Goal: Task Accomplishment & Management: Manage account settings

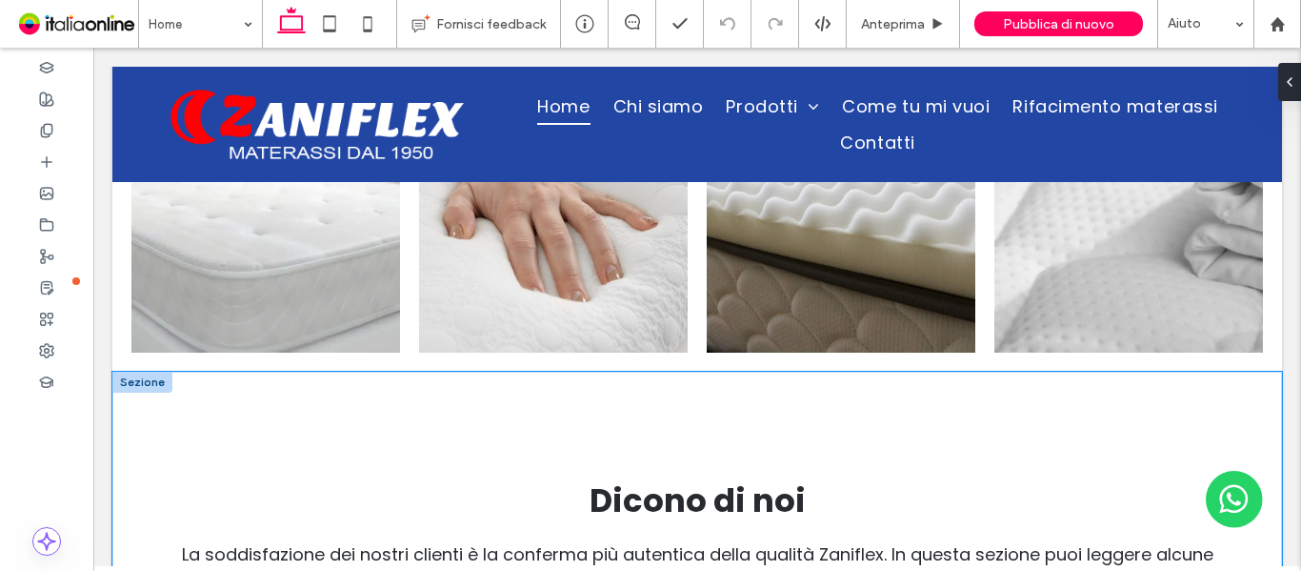
scroll to position [5715, 0]
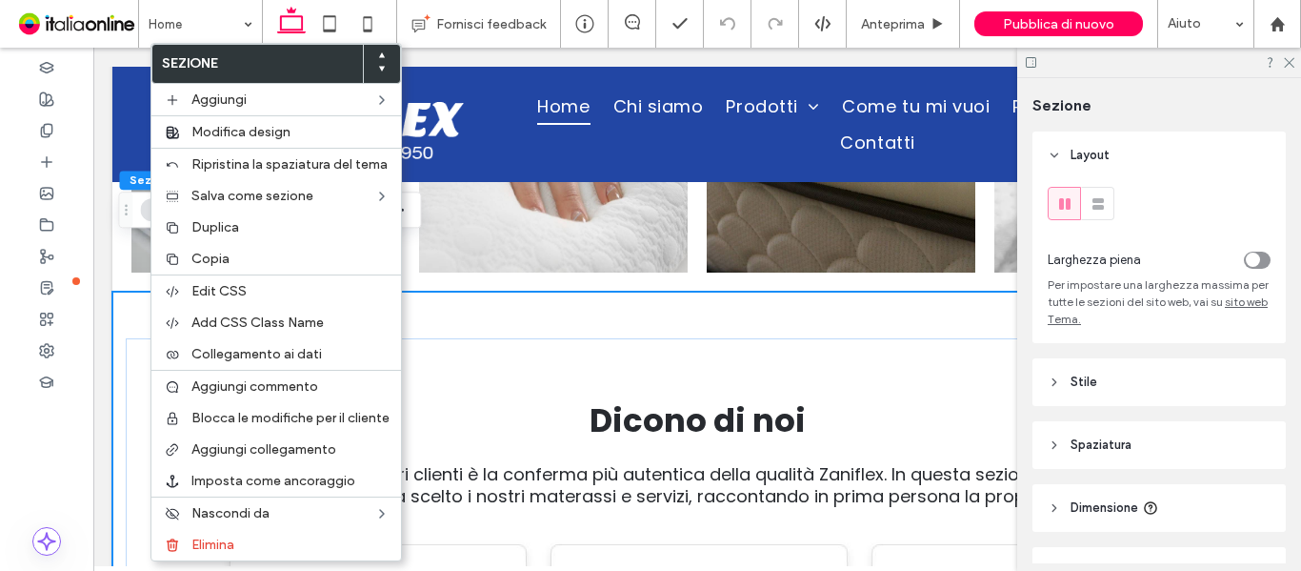
click at [376, 71] on div at bounding box center [381, 64] width 37 height 38
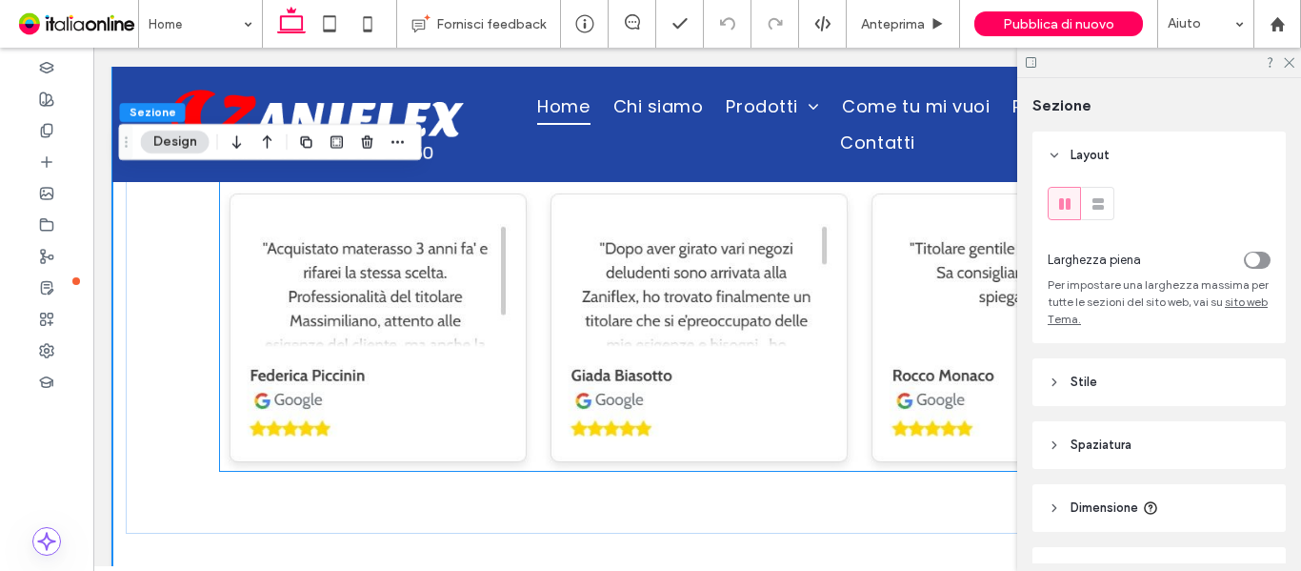
scroll to position [5906, 0]
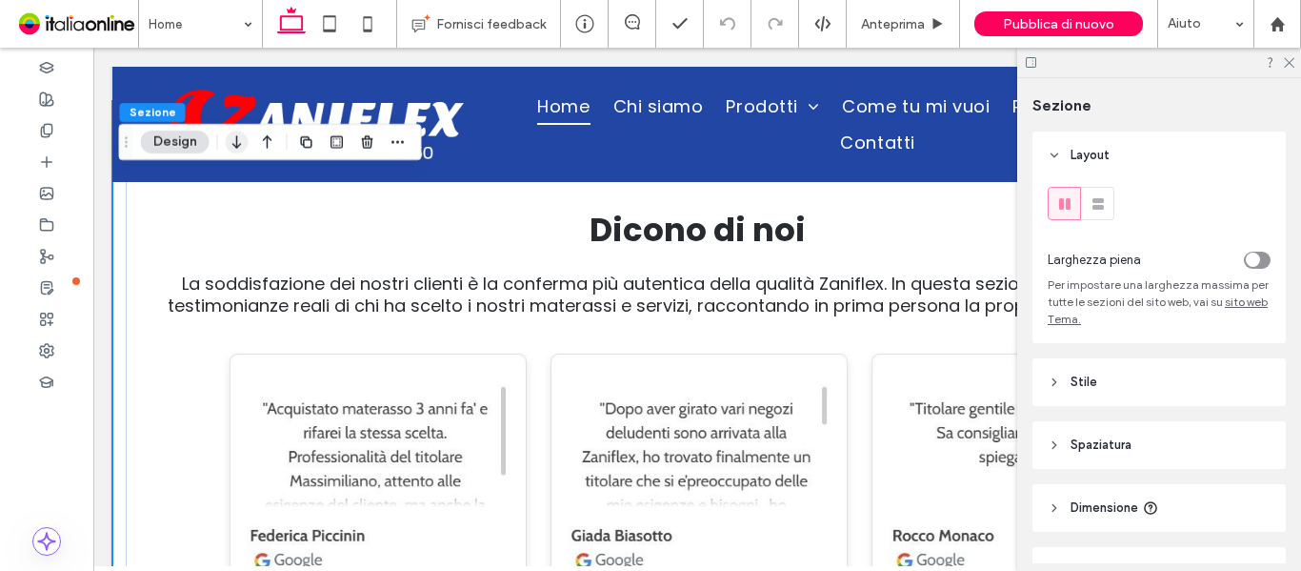
click at [236, 146] on use "button" at bounding box center [236, 141] width 9 height 13
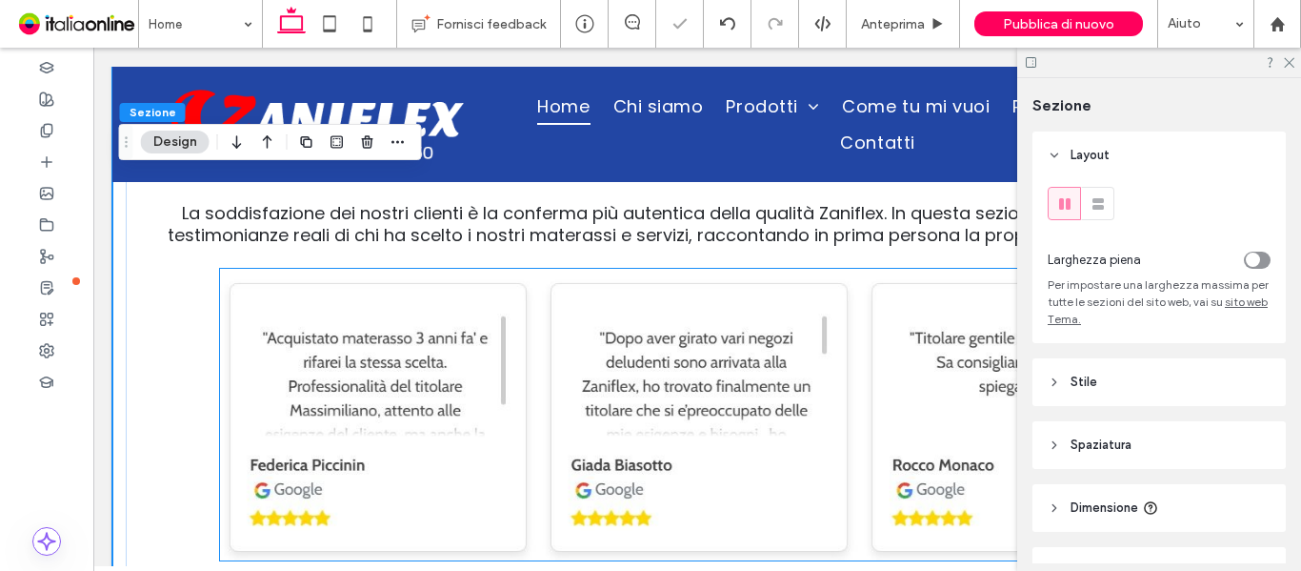
scroll to position [6594, 0]
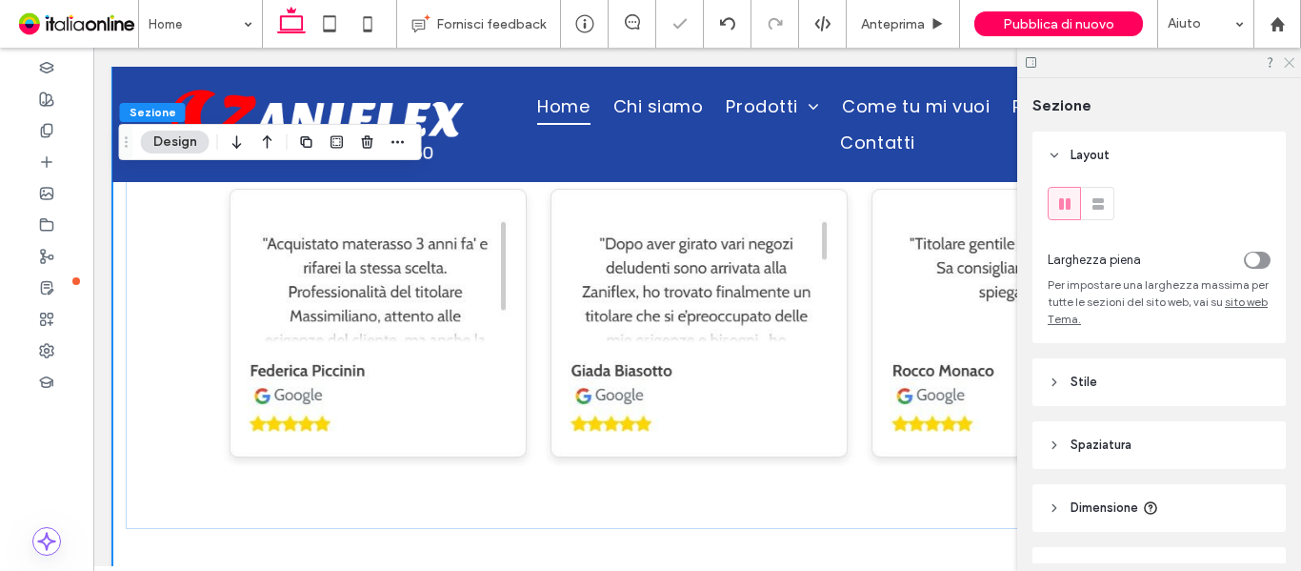
click at [1290, 63] on use at bounding box center [1289, 63] width 10 height 10
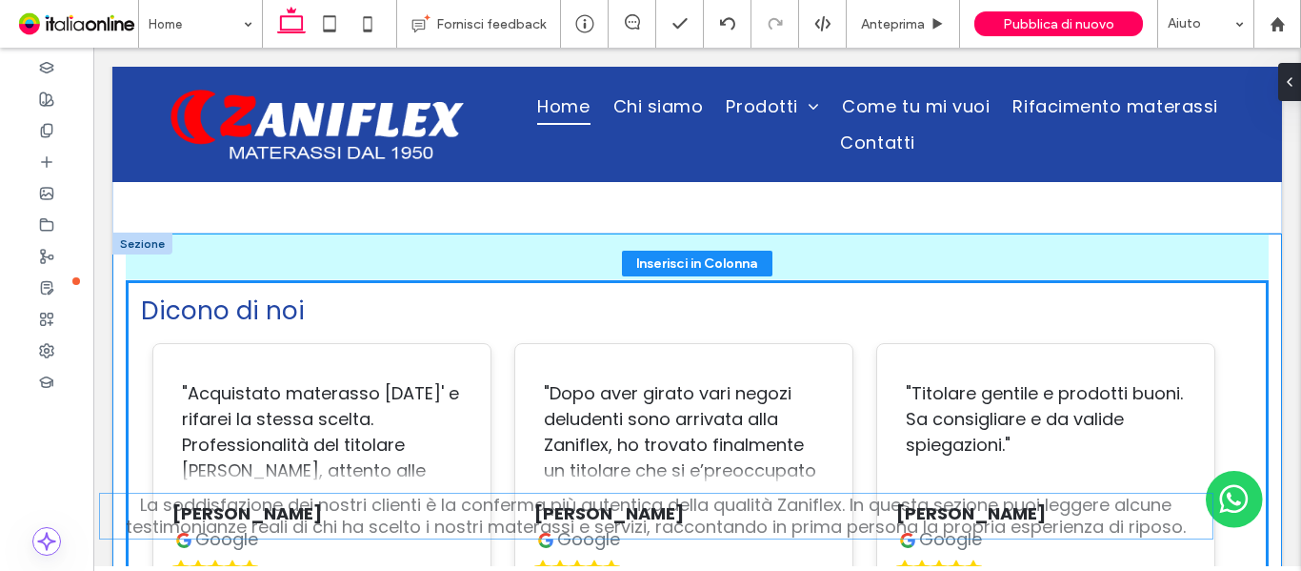
scroll to position [6984, 0]
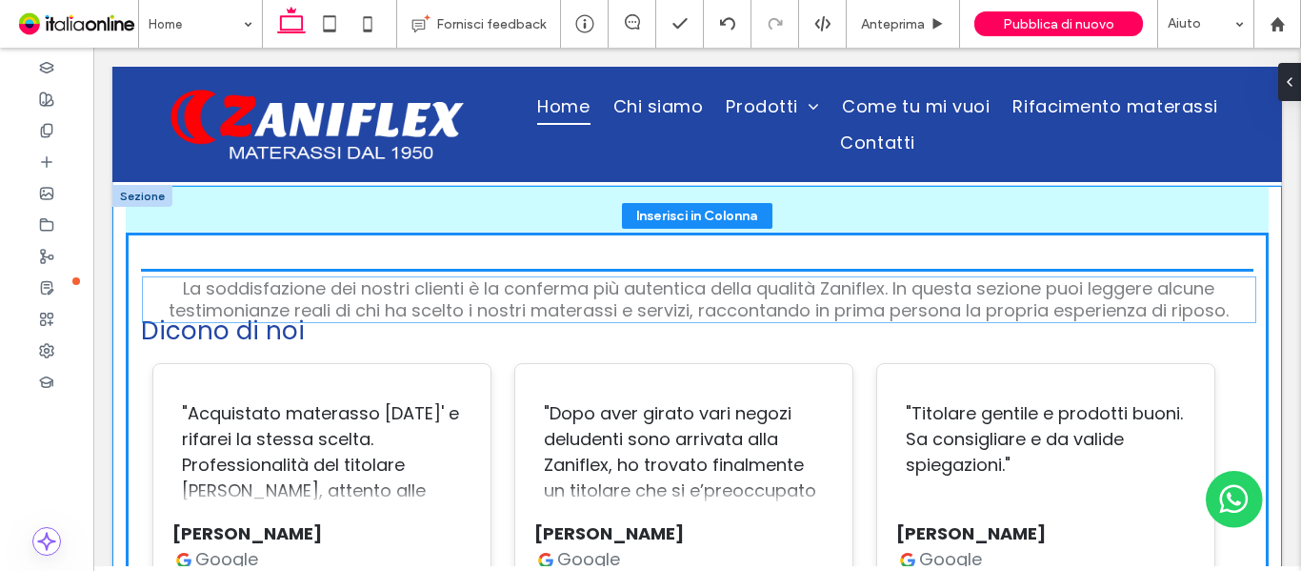
drag, startPoint x: 685, startPoint y: 277, endPoint x: 786, endPoint y: 351, distance: 125.4
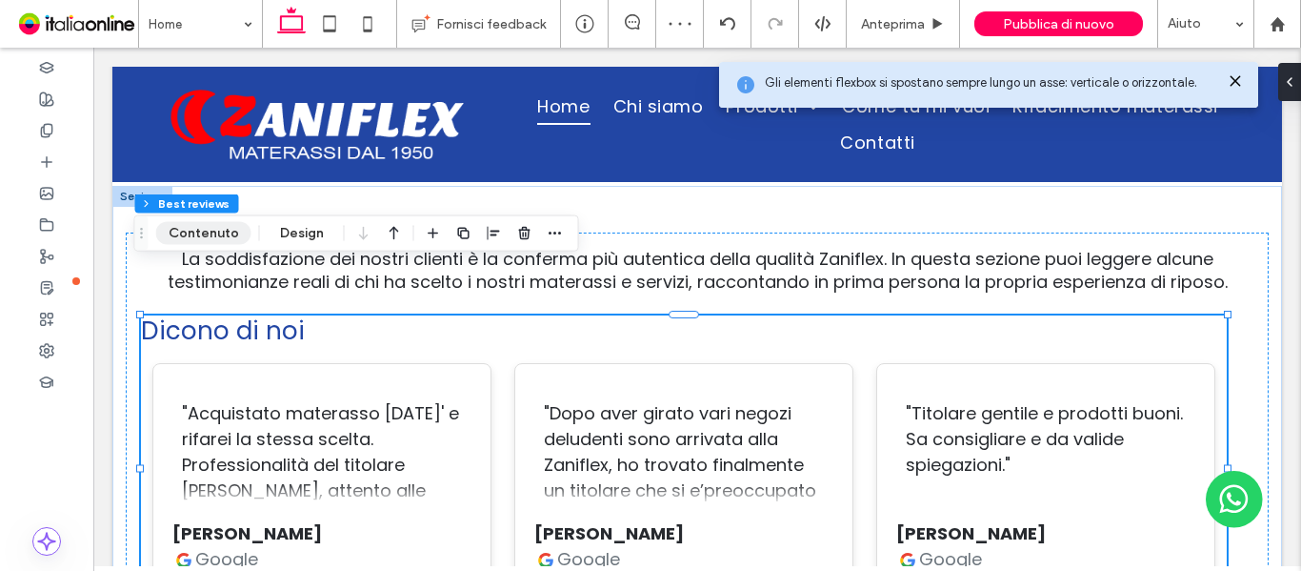
click at [221, 238] on button "Contenuto" at bounding box center [203, 233] width 95 height 23
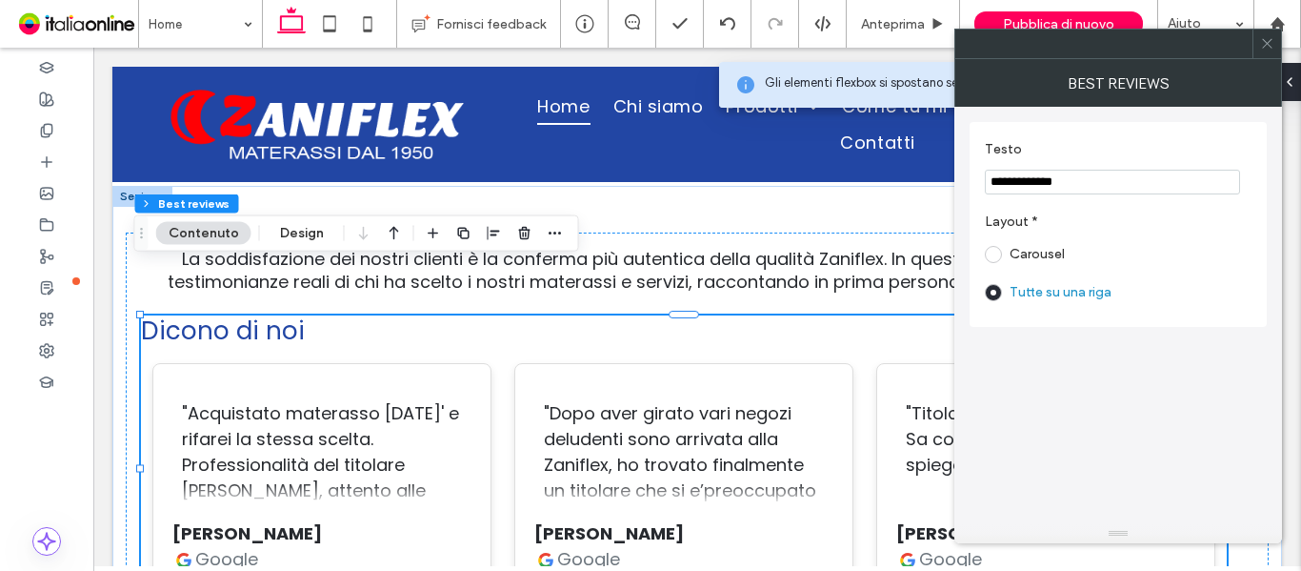
click at [1265, 51] on span at bounding box center [1267, 44] width 14 height 29
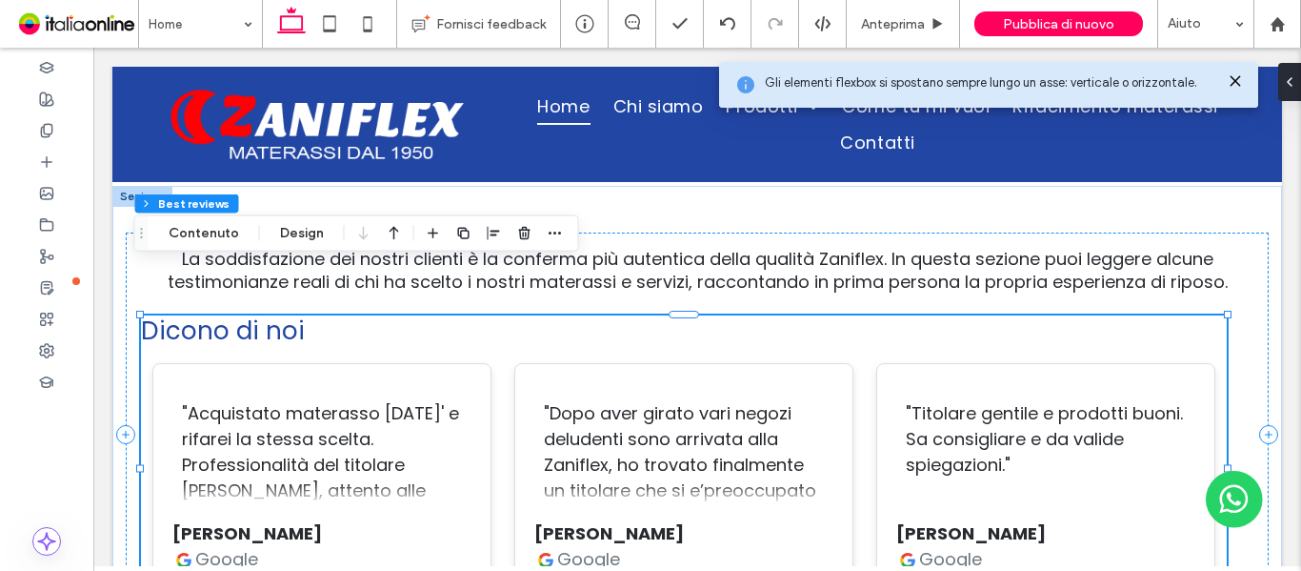
click at [942, 355] on div ""Titolare gentile e prodotti buoni. Sa consigliare e da valide spiegazioni." [P…" at bounding box center [1046, 488] width 362 height 266
click at [803, 315] on h3 "Dicono di noi" at bounding box center [684, 331] width 1086 height 32
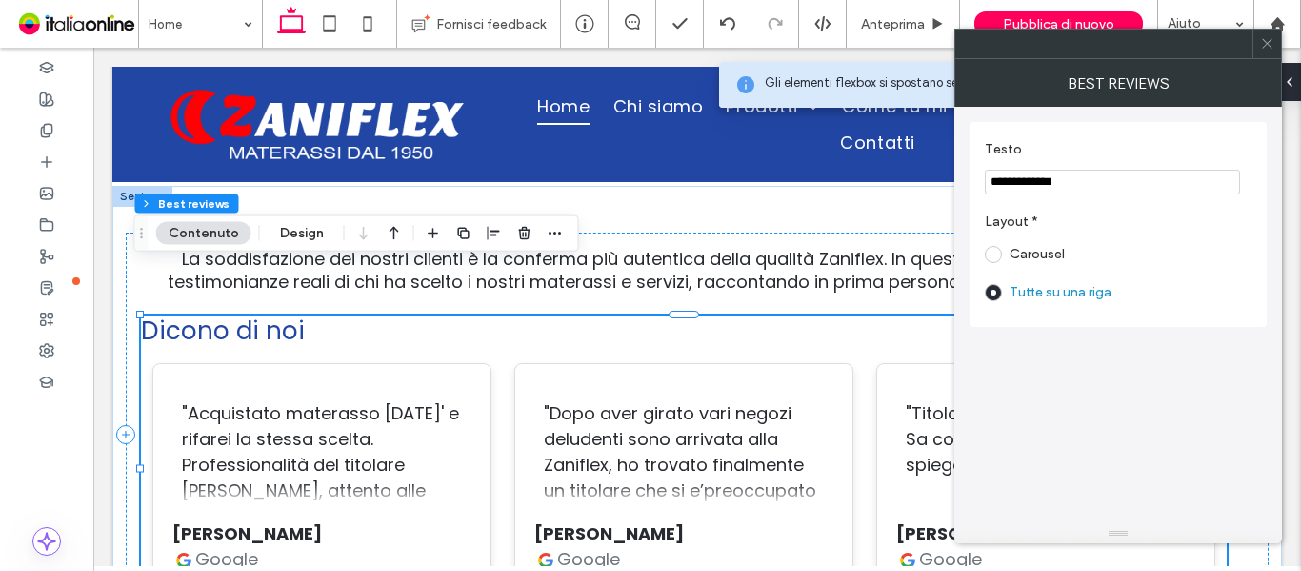
click at [1268, 48] on icon at bounding box center [1267, 43] width 14 height 14
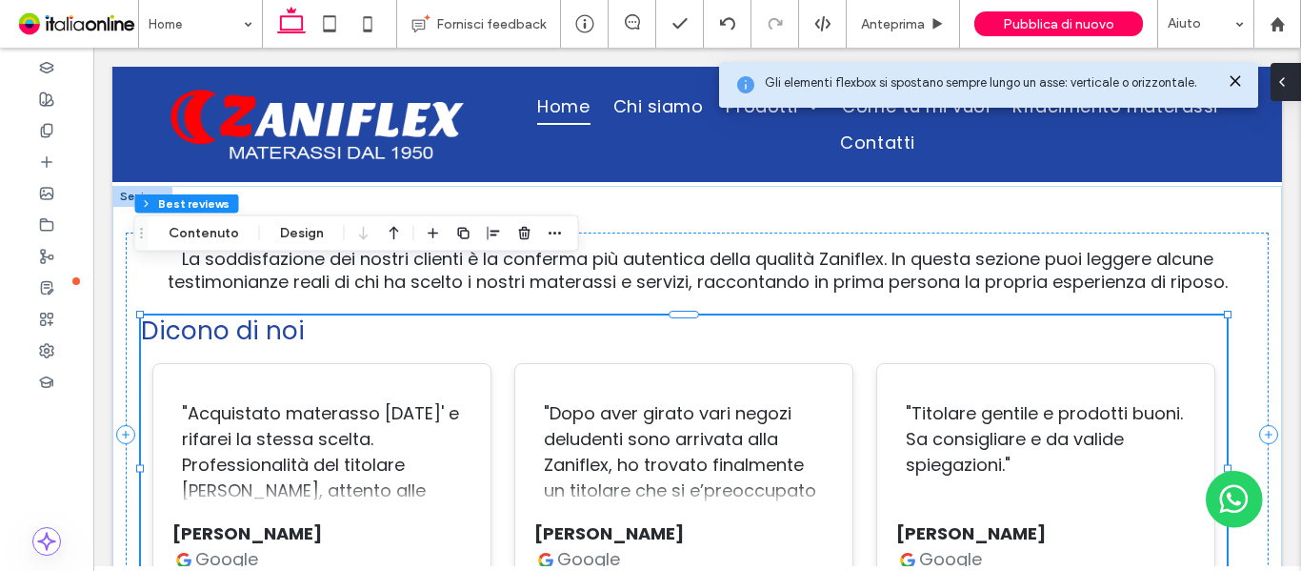
click at [1293, 86] on div at bounding box center [1286, 82] width 30 height 38
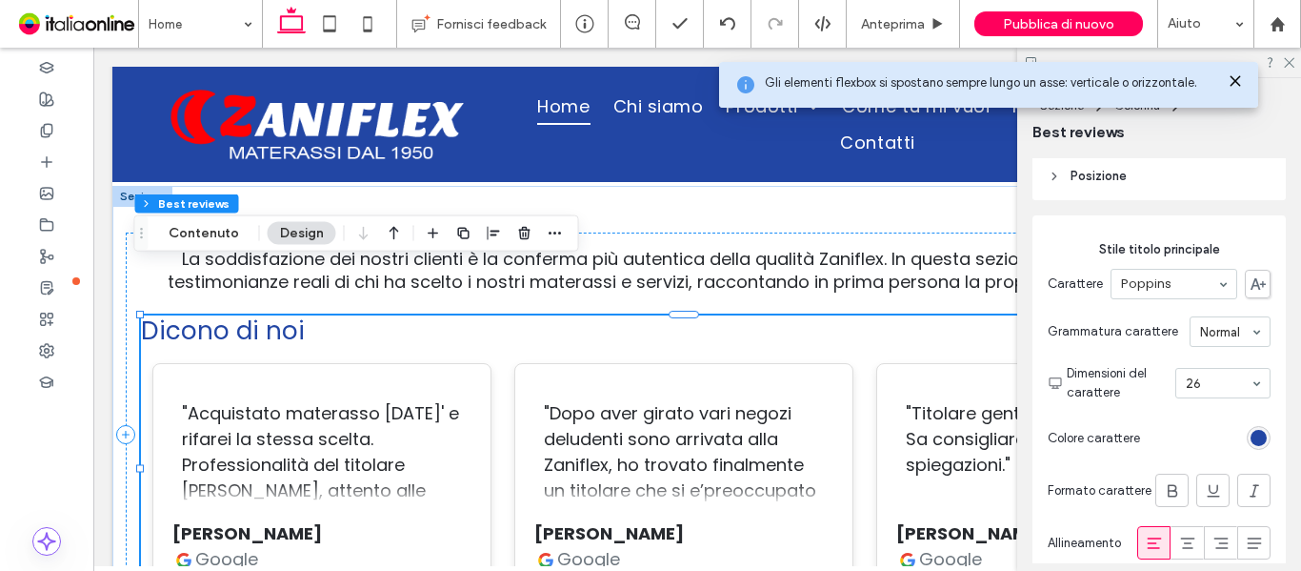
scroll to position [286, 0]
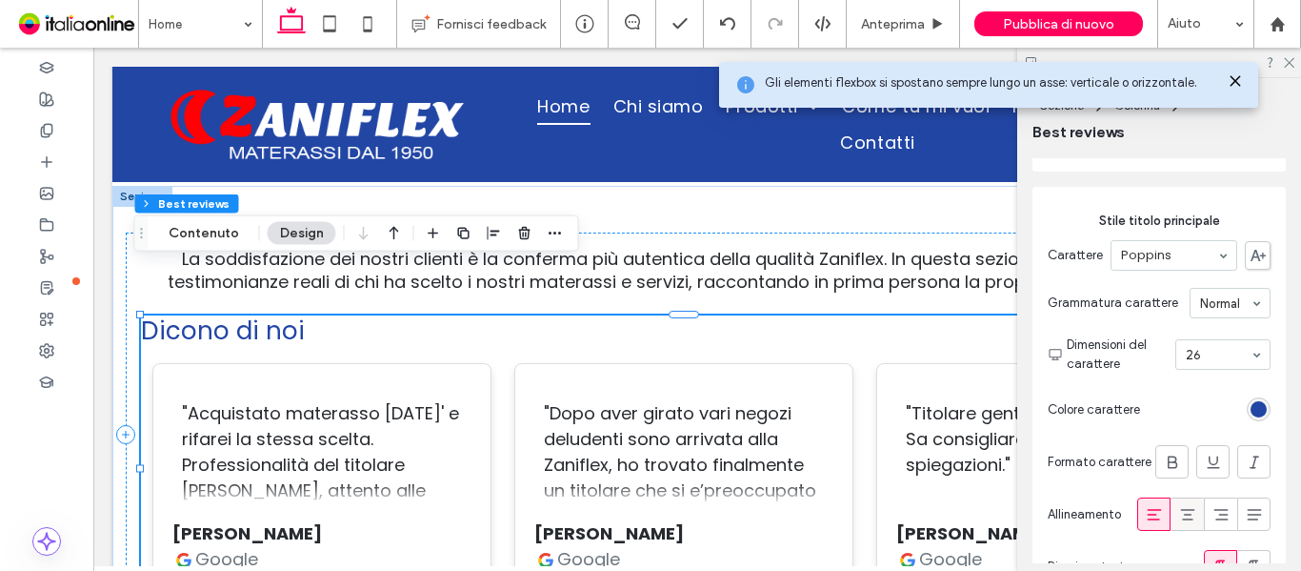
click at [1178, 515] on icon at bounding box center [1187, 514] width 19 height 19
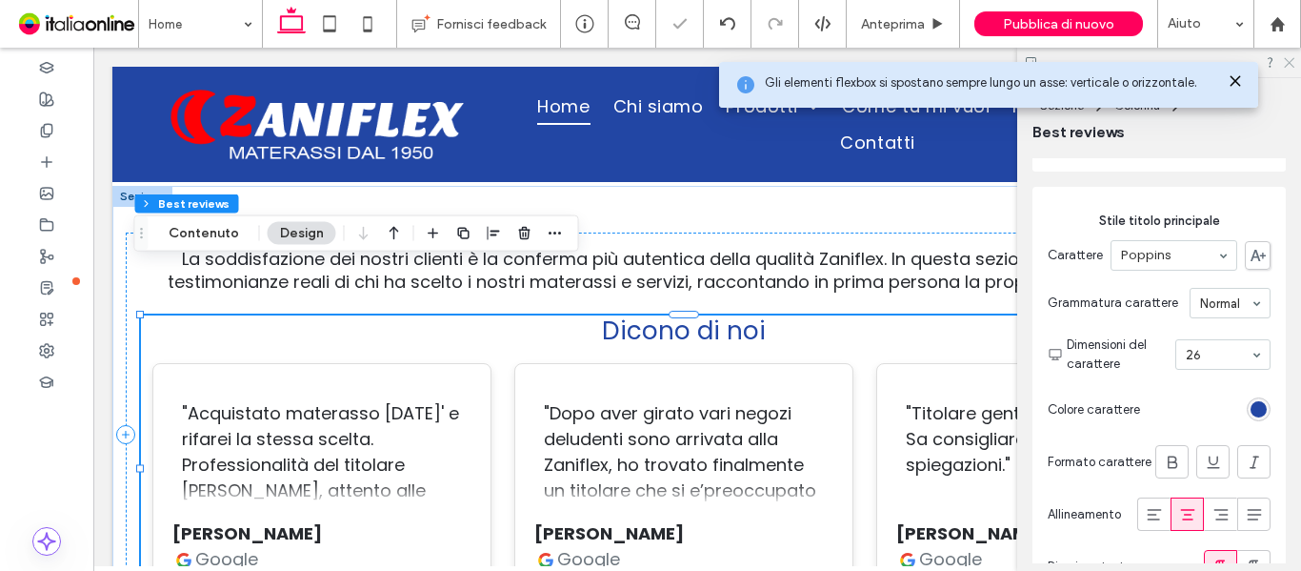
click at [1292, 60] on use at bounding box center [1289, 63] width 10 height 10
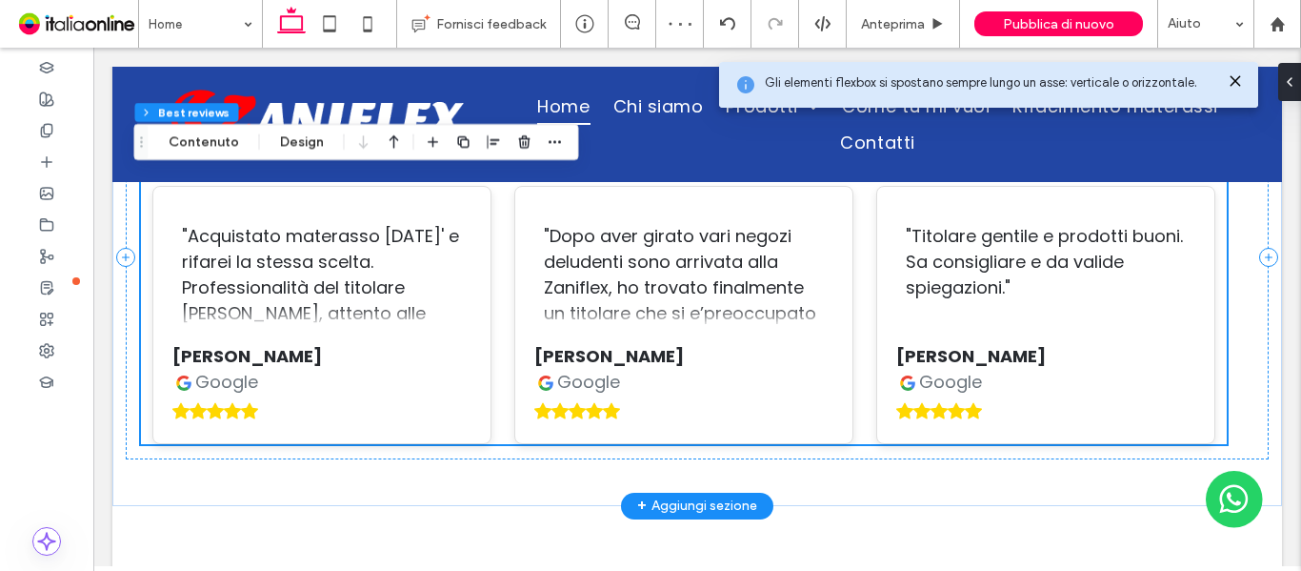
scroll to position [7174, 0]
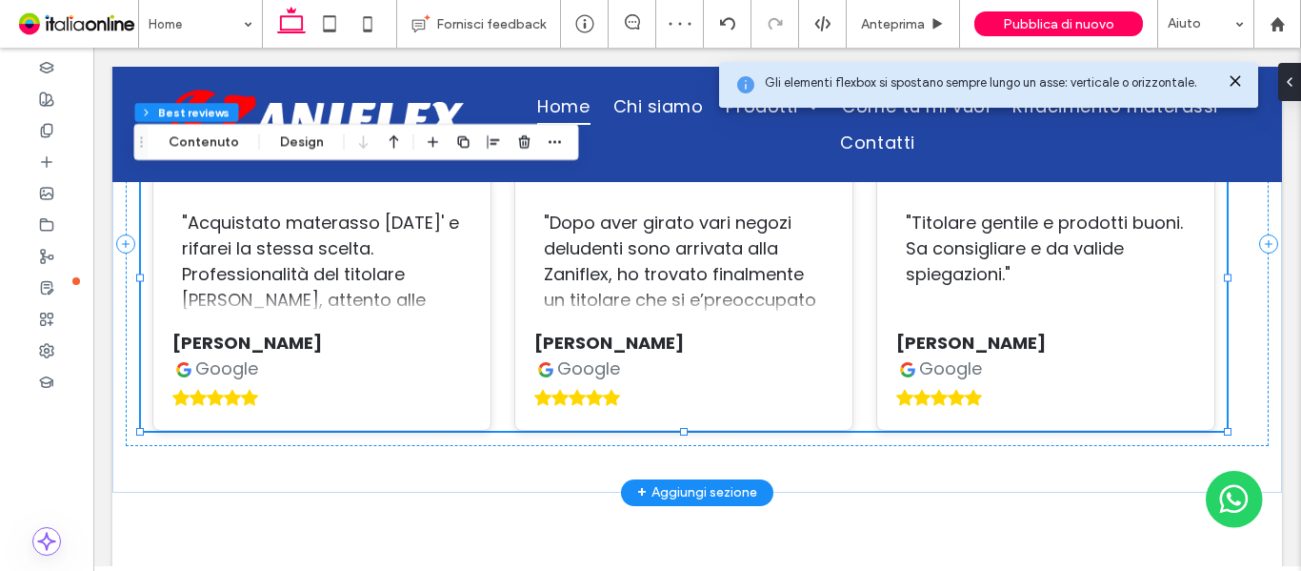
click at [827, 291] on div ""Dopo aver girato vari negozi deludenti sono arrivata alla Zaniflex, ho trovato…" at bounding box center [683, 301] width 339 height 258
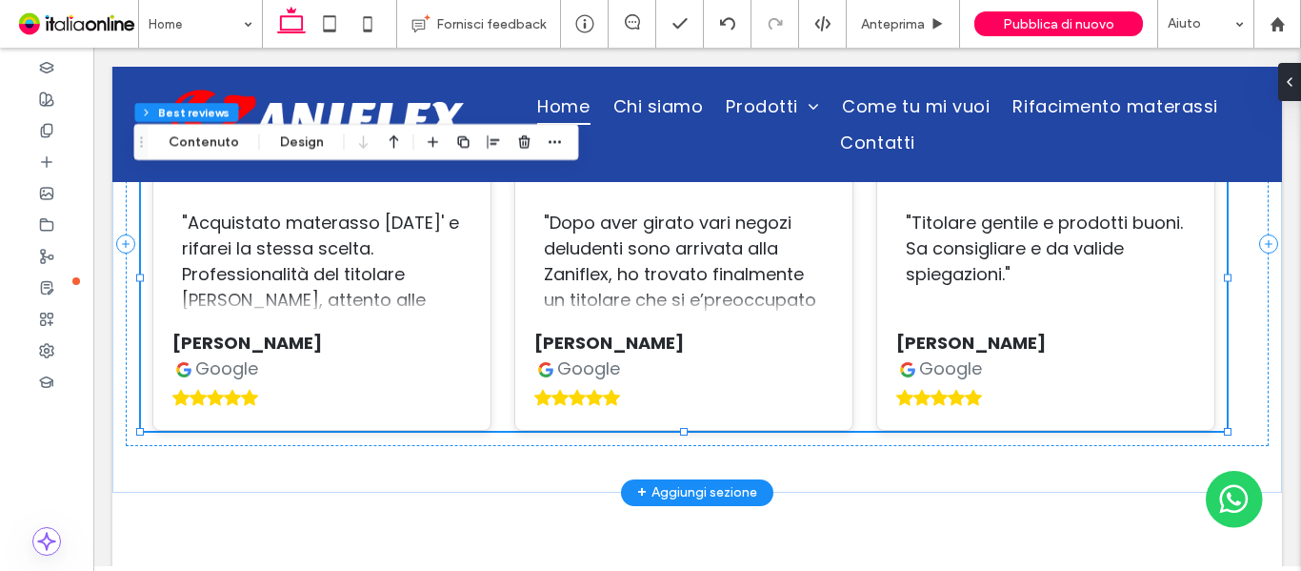
click at [827, 291] on div ""Dopo aver girato vari negozi deludenti sono arrivata alla Zaniflex, ho trovato…" at bounding box center [683, 301] width 339 height 258
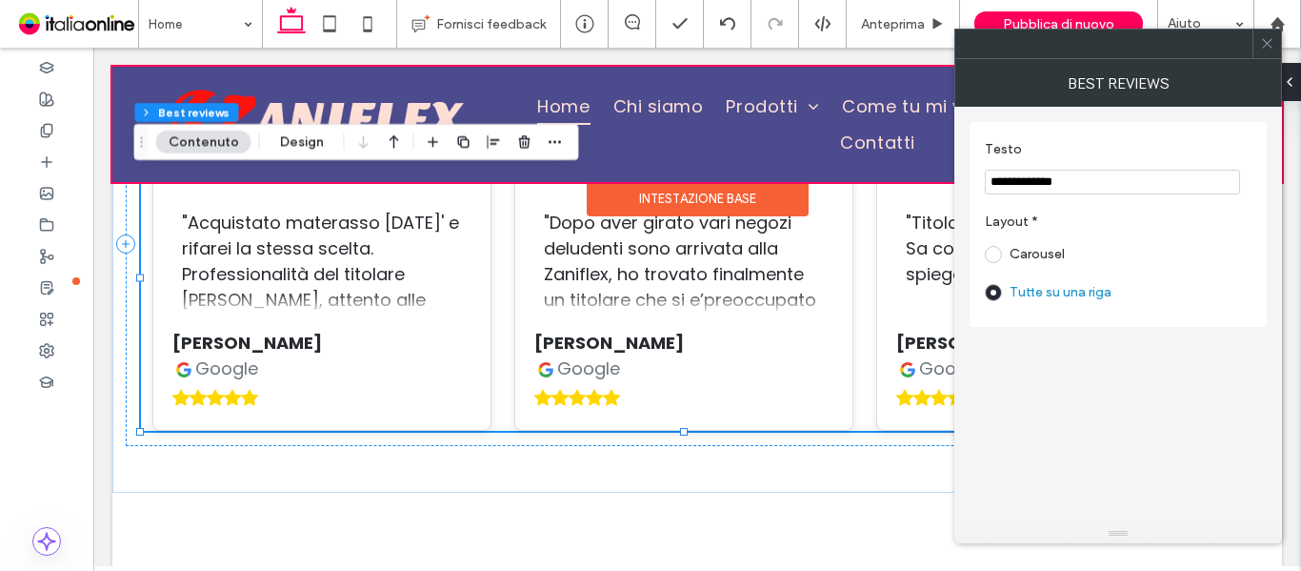
drag, startPoint x: 1090, startPoint y: 237, endPoint x: 638, endPoint y: 131, distance: 463.7
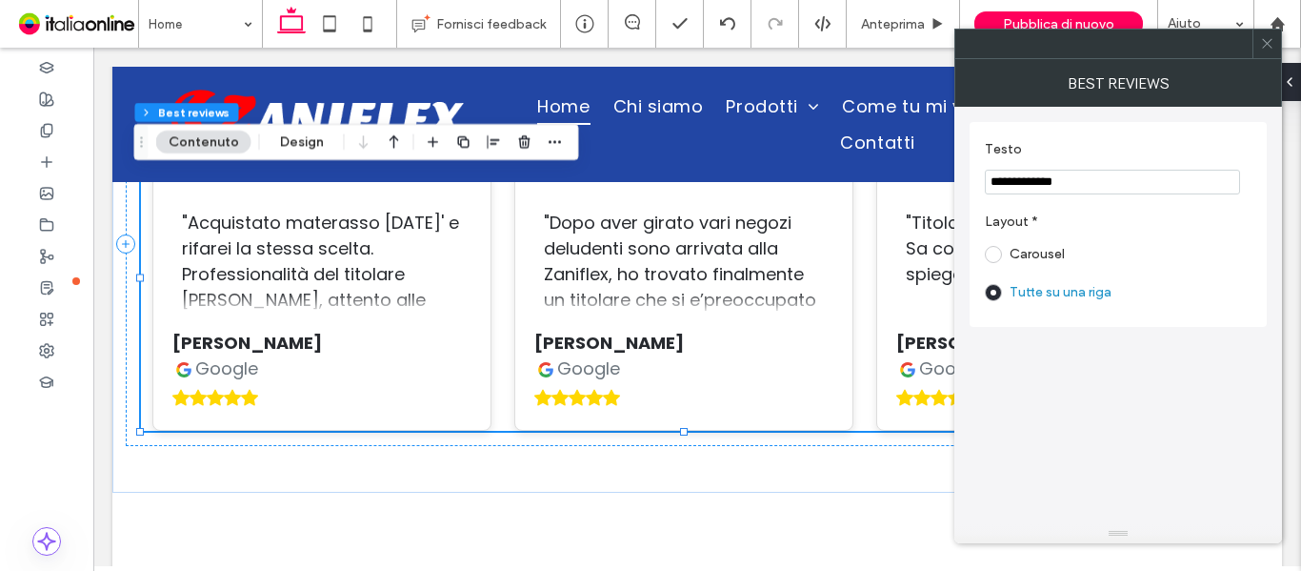
type input "*"
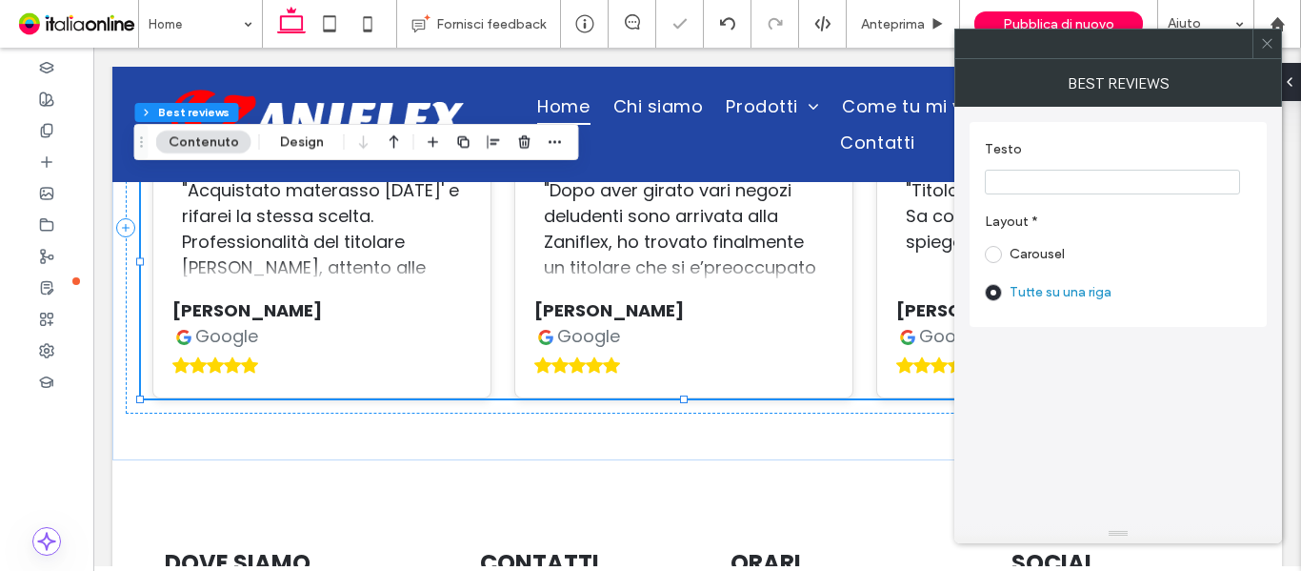
click at [1263, 50] on span at bounding box center [1267, 44] width 14 height 29
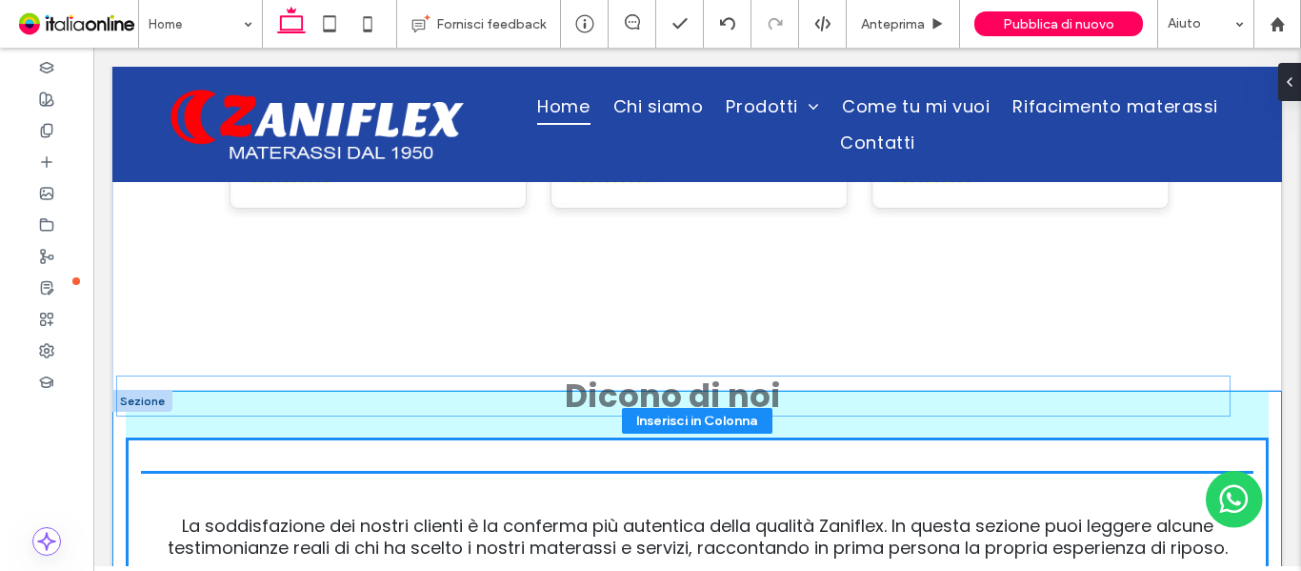
scroll to position [6811, 0]
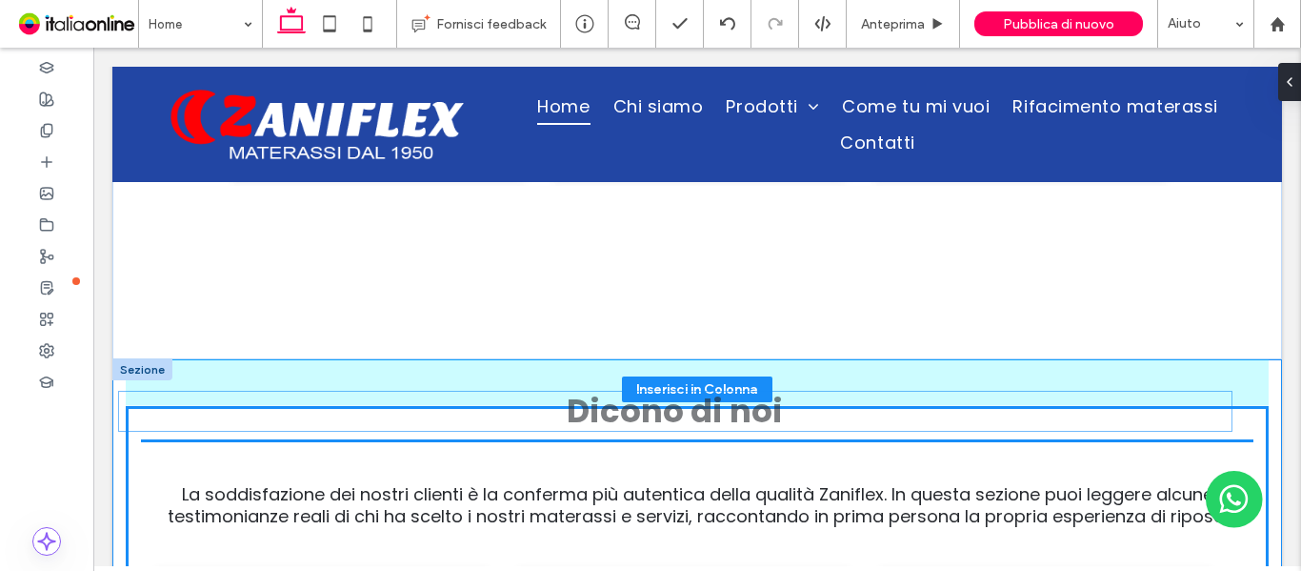
drag, startPoint x: 737, startPoint y: 496, endPoint x: 762, endPoint y: 454, distance: 48.7
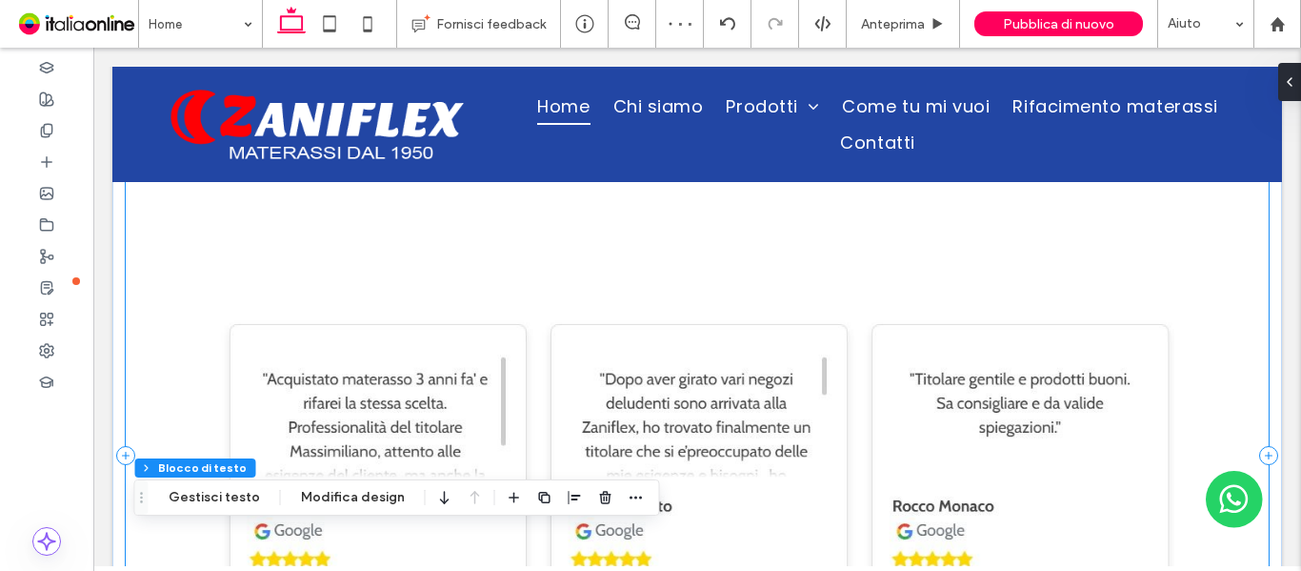
scroll to position [6239, 0]
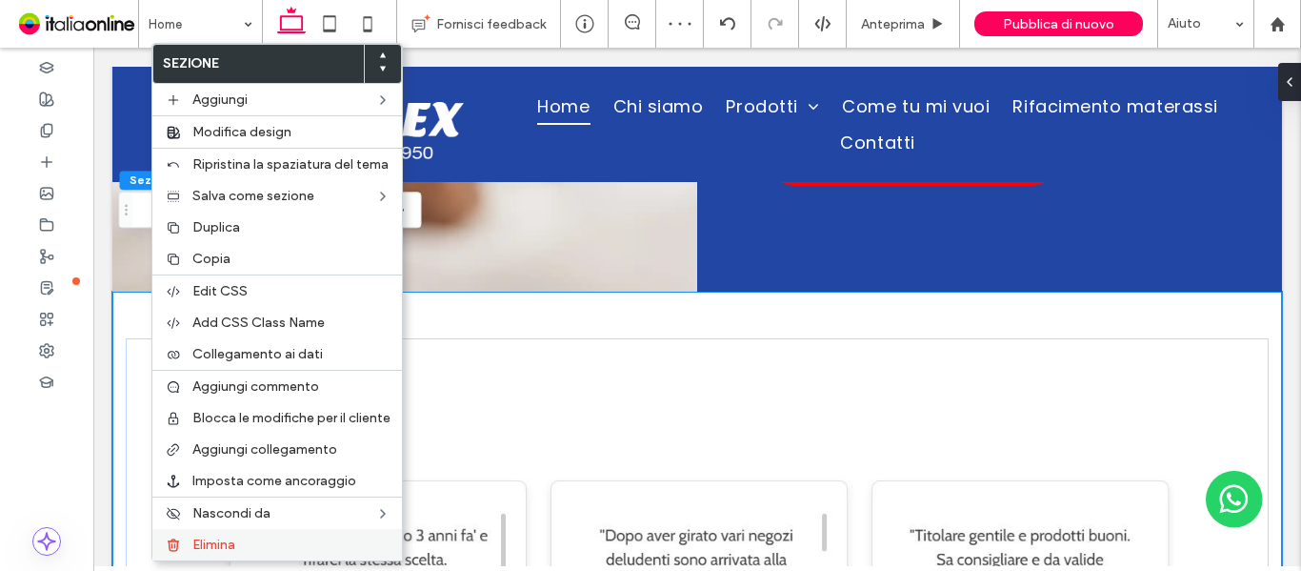
click at [212, 552] on div "Elimina" at bounding box center [277, 544] width 250 height 31
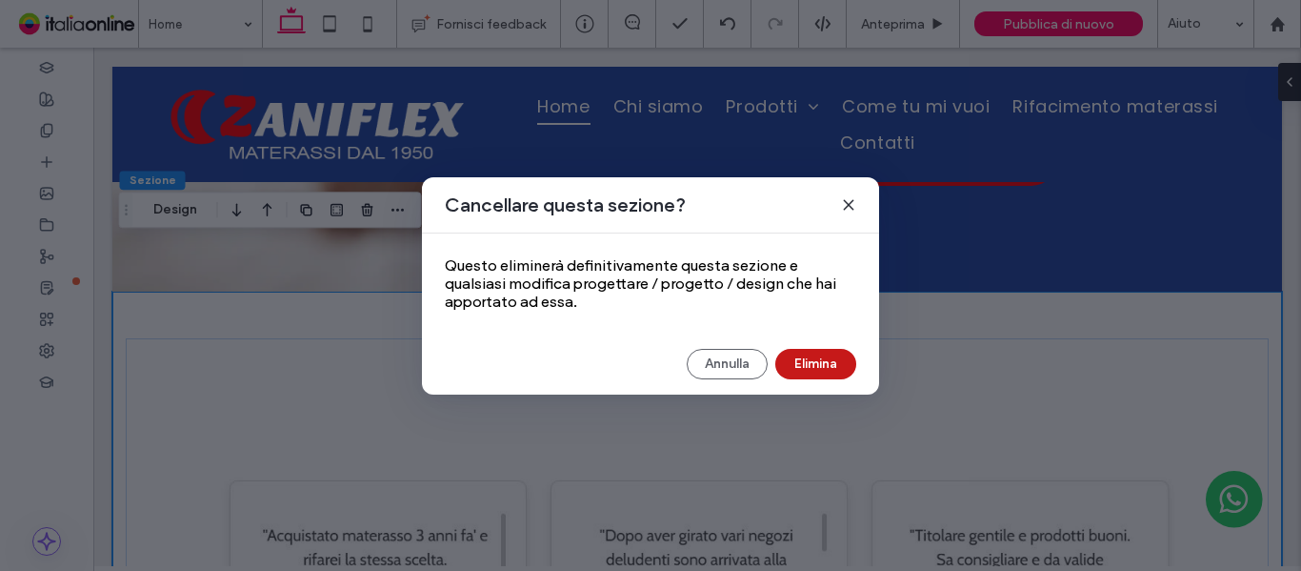
click at [806, 362] on button "Elimina" at bounding box center [815, 364] width 81 height 30
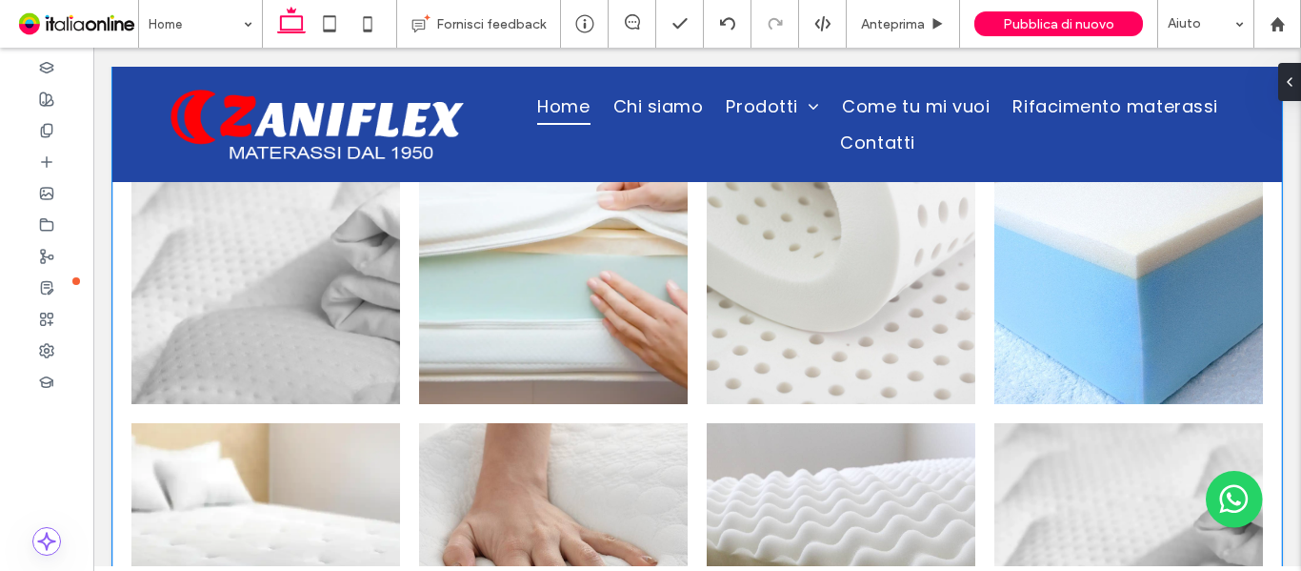
scroll to position [5287, 0]
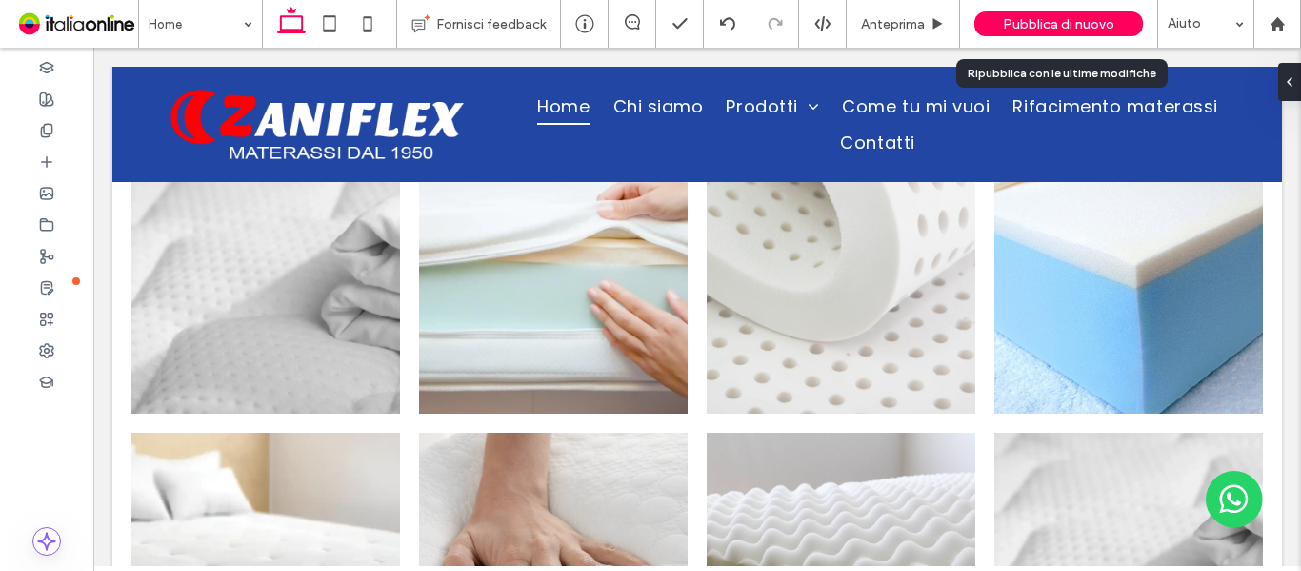
click at [1020, 13] on div "Pubblica di nuovo" at bounding box center [1058, 23] width 169 height 25
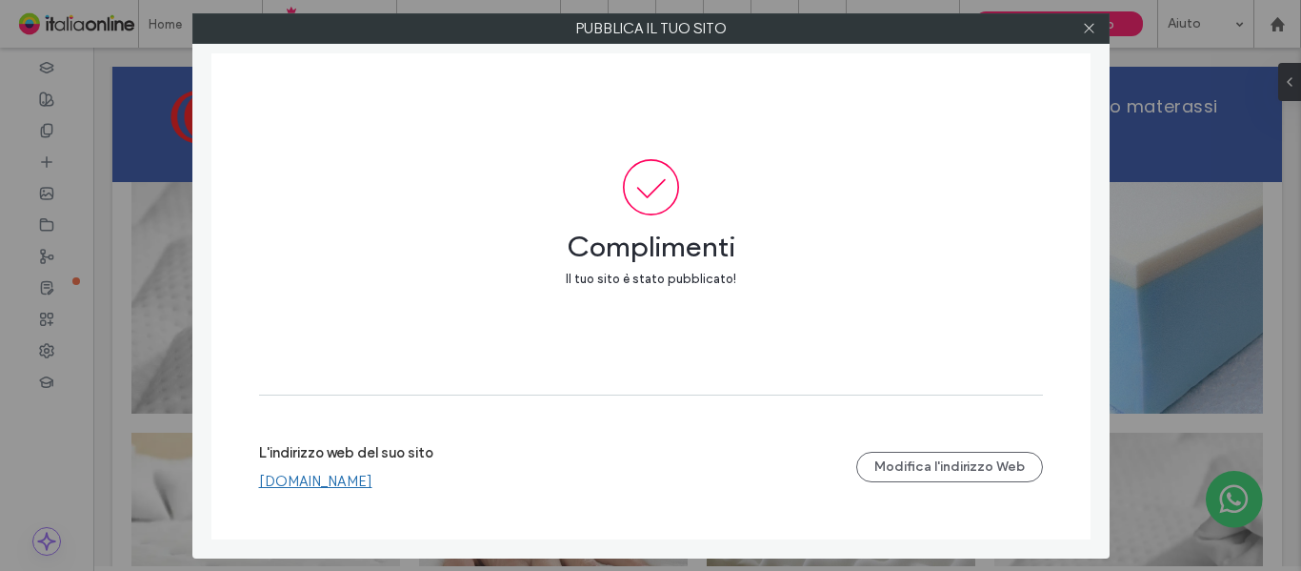
click at [1088, 30] on use at bounding box center [1089, 29] width 10 height 10
